Goal: Find specific page/section: Find specific page/section

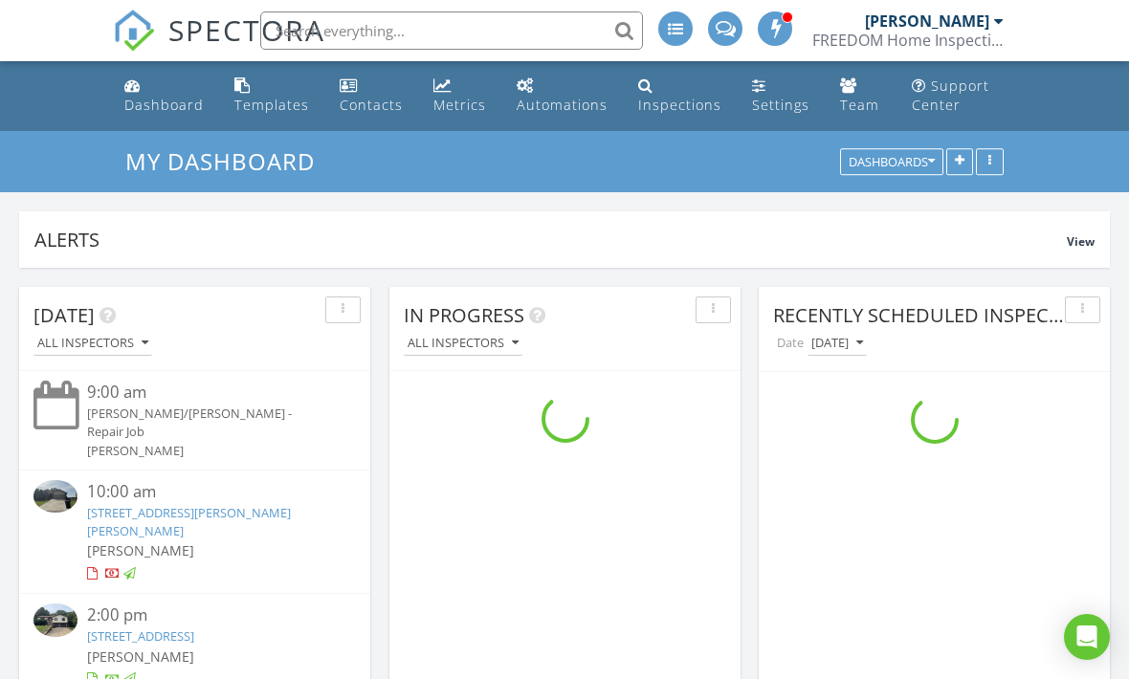
click at [196, 117] on link "Dashboard" at bounding box center [164, 96] width 95 height 55
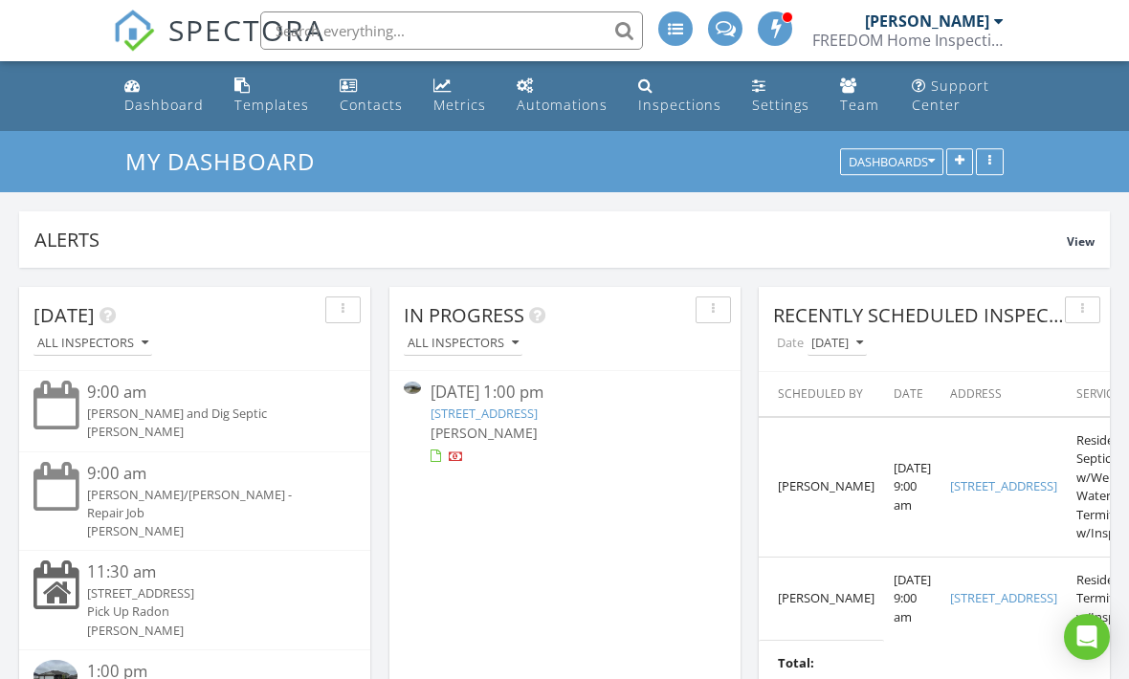
scroll to position [10, 10]
click at [516, 15] on input "text" at bounding box center [451, 30] width 383 height 38
click at [506, 39] on input "text" at bounding box center [451, 30] width 383 height 38
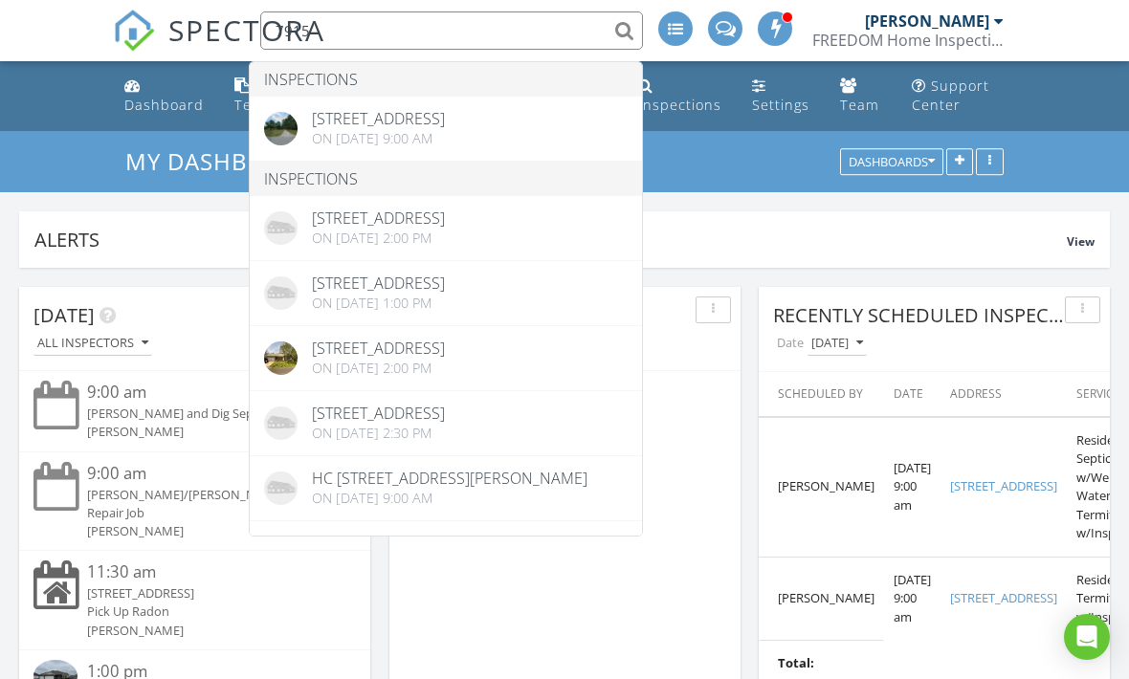
type input "7915"
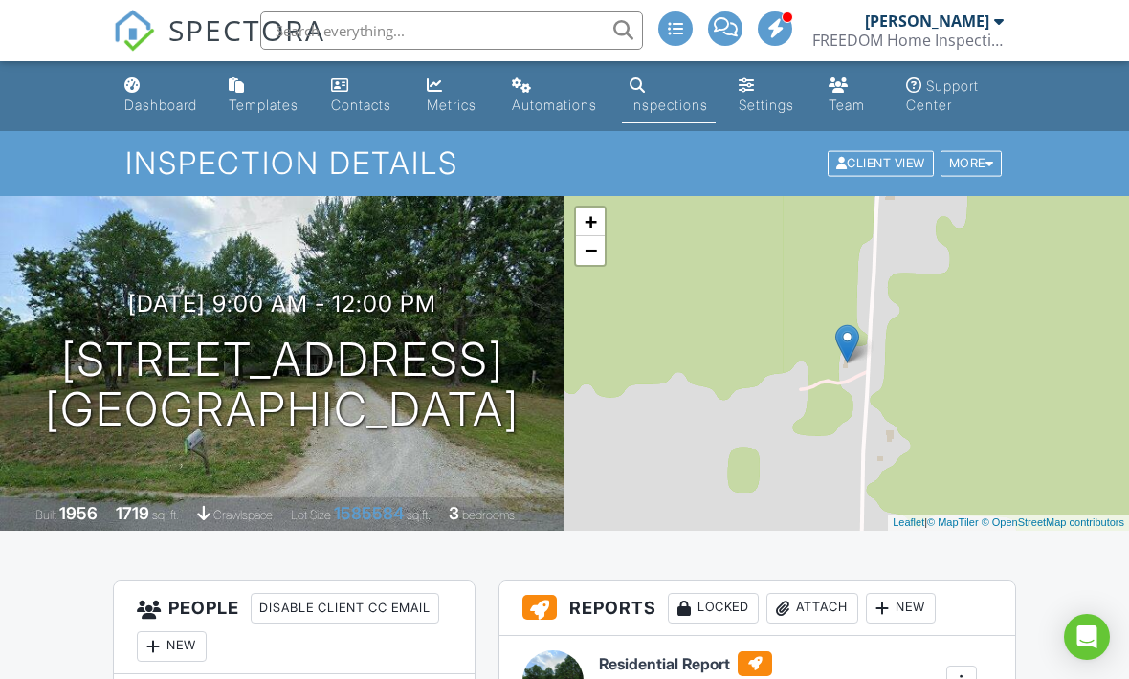
click at [187, 110] on div "Dashboard" at bounding box center [160, 105] width 73 height 16
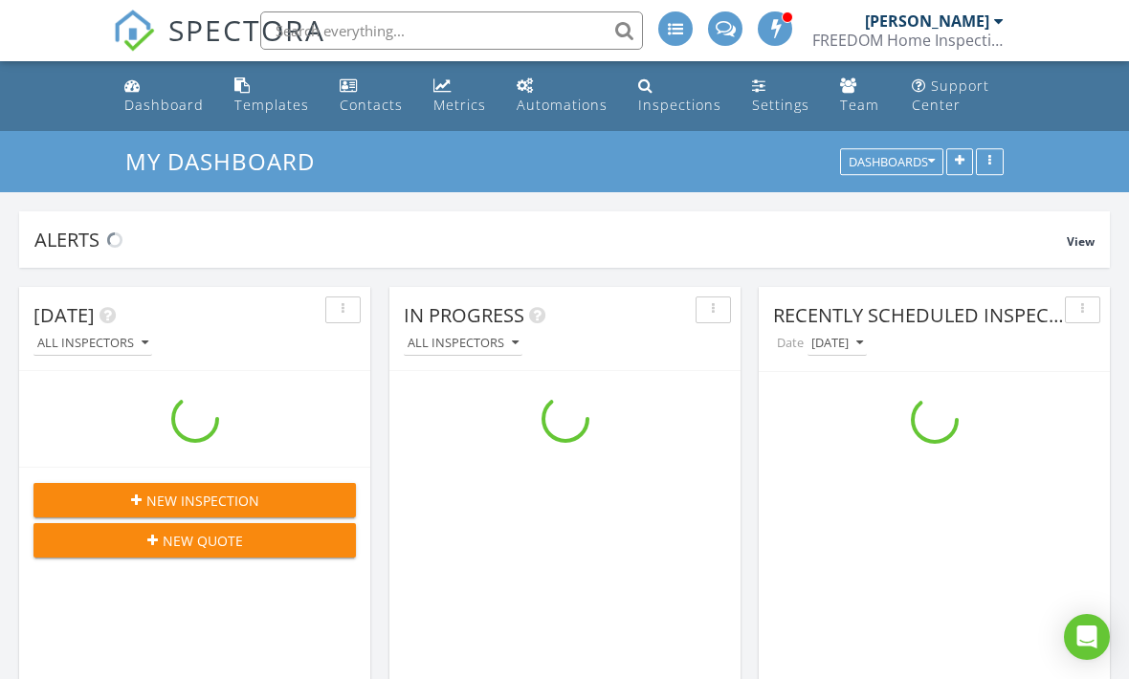
scroll to position [4183, 1130]
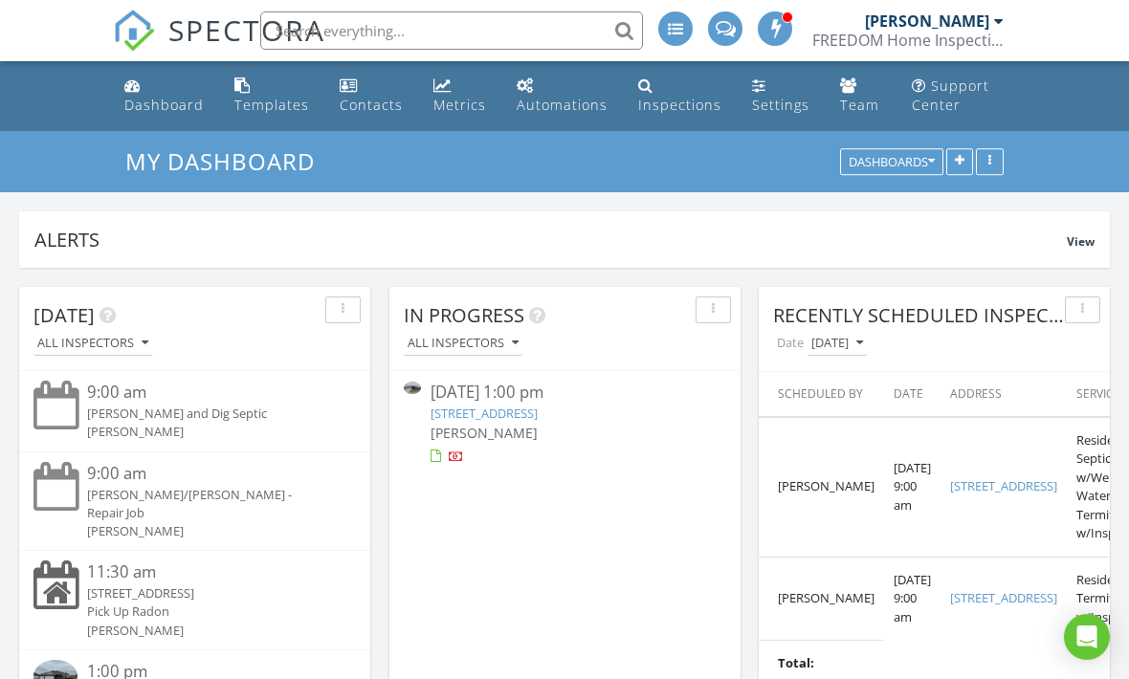
click at [538, 421] on link "672 N Century Ave, Republic, MO 65738" at bounding box center [484, 413] width 107 height 17
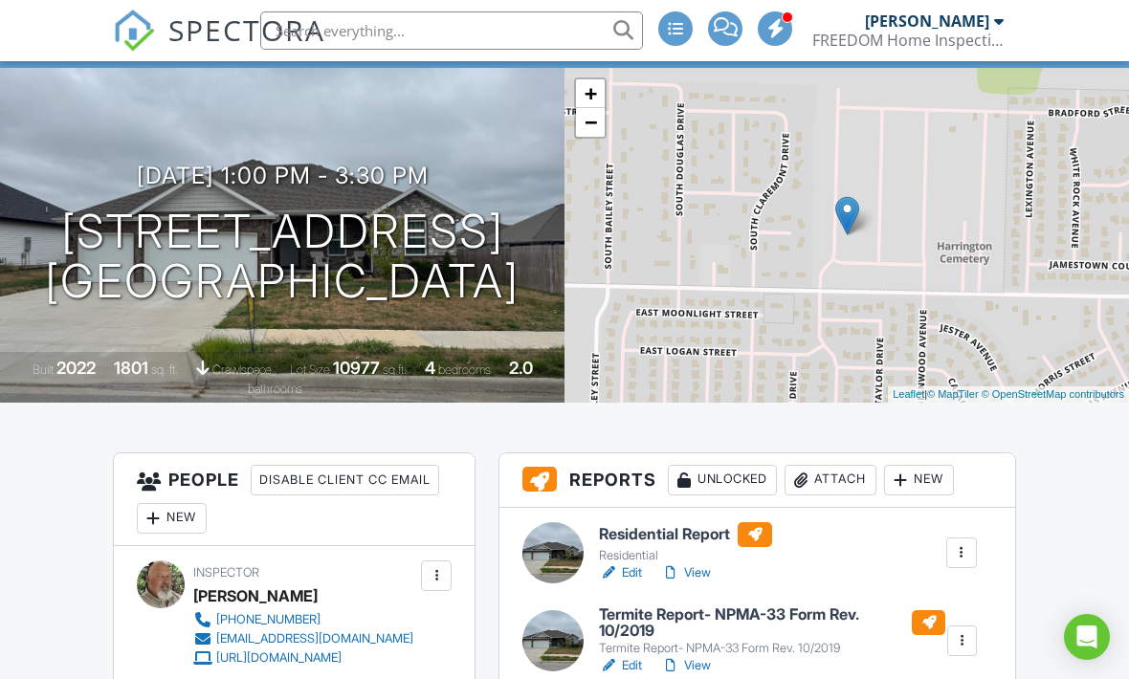
scroll to position [390, 0]
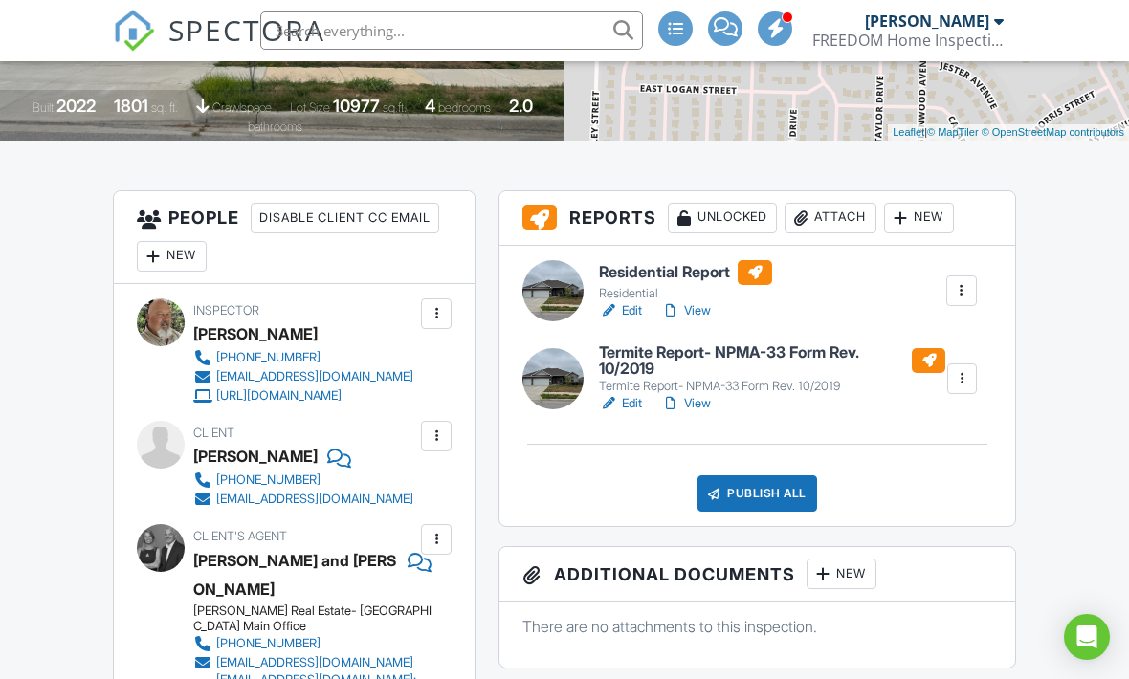
click at [697, 320] on link "View" at bounding box center [686, 310] width 50 height 19
